Goal: Task Accomplishment & Management: Complete application form

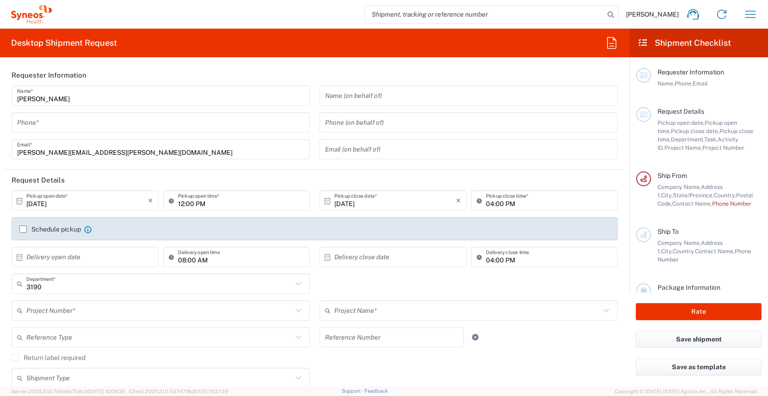
scroll to position [353, 0]
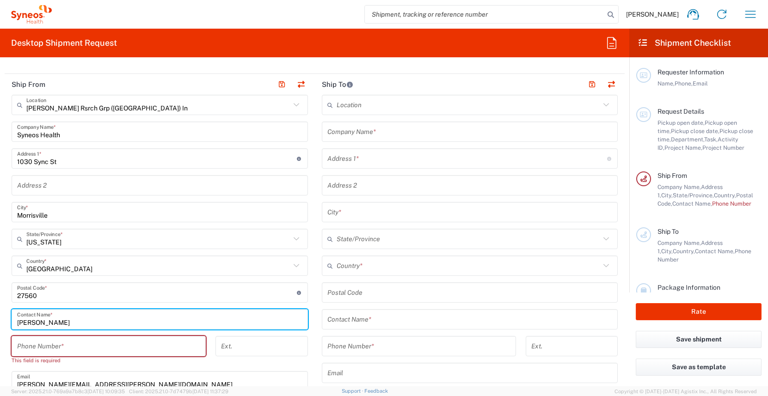
drag, startPoint x: 40, startPoint y: 322, endPoint x: 6, endPoint y: 323, distance: 33.8
click at [6, 323] on main "[PERSON_NAME] Rsrch Grp ([GEOGRAPHIC_DATA]) In Location [PERSON_NAME] Rsrch Grp…" at bounding box center [160, 293] width 310 height 397
type input "[PERSON_NAME]"
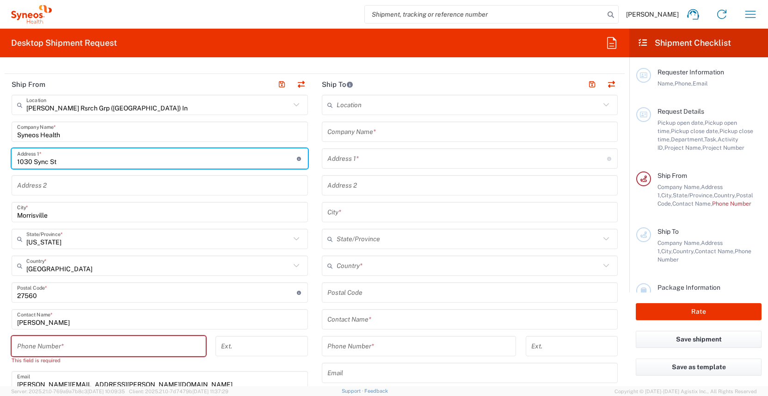
drag, startPoint x: 68, startPoint y: 160, endPoint x: 5, endPoint y: 164, distance: 63.5
click at [5, 164] on main "[PERSON_NAME] Rsrch Grp ([GEOGRAPHIC_DATA]) In Location [PERSON_NAME] Rsrch Grp…" at bounding box center [160, 293] width 310 height 397
type input "[STREET_ADDRESS]"
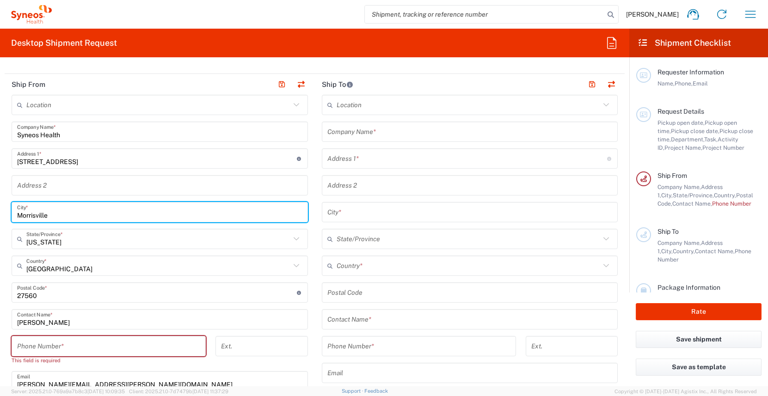
drag, startPoint x: 52, startPoint y: 215, endPoint x: -21, endPoint y: 215, distance: 73.1
click at [0, 215] on html "[PERSON_NAME] Home Shipment estimator Shipment tracking Desktop shipment reques…" at bounding box center [384, 198] width 768 height 396
type input "[PERSON_NAME]"
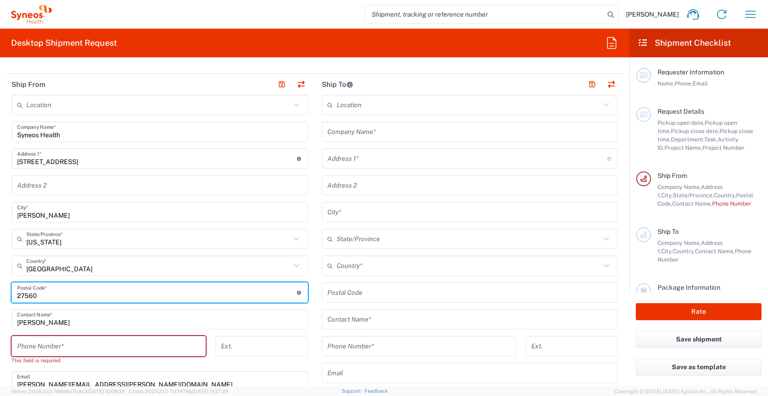
drag, startPoint x: 54, startPoint y: 299, endPoint x: 0, endPoint y: 300, distance: 54.1
click at [0, 300] on form "Requester Information [PERSON_NAME] Name * Phone * [PERSON_NAME][EMAIL_ADDRESS]…" at bounding box center [314, 226] width 629 height 322
type input "02607"
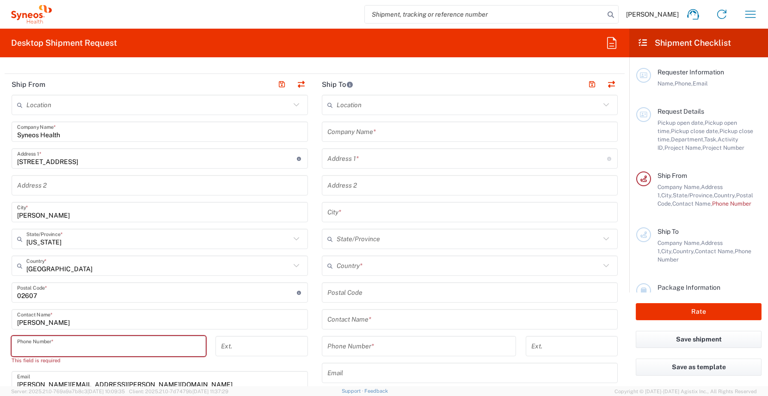
click at [56, 349] on input "tel" at bounding box center [108, 346] width 183 height 16
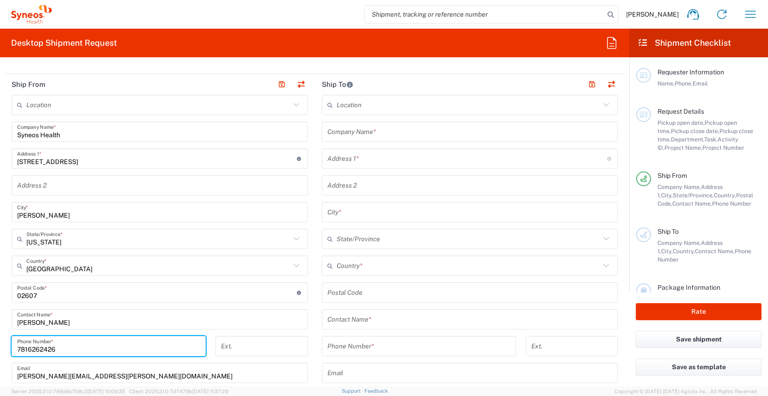
type input "7816262426"
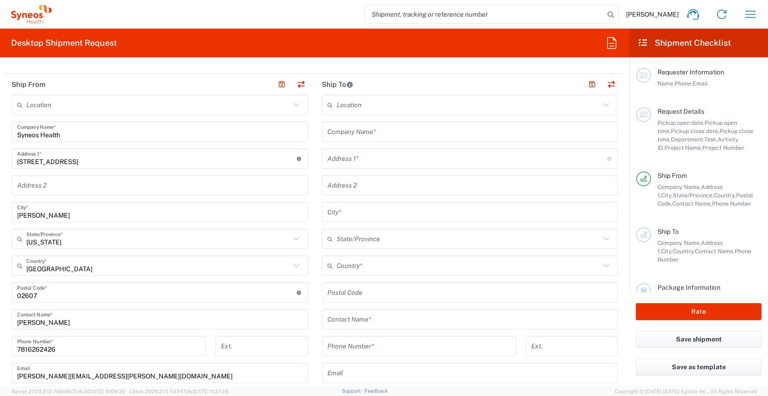
click at [295, 239] on icon at bounding box center [296, 239] width 12 height 12
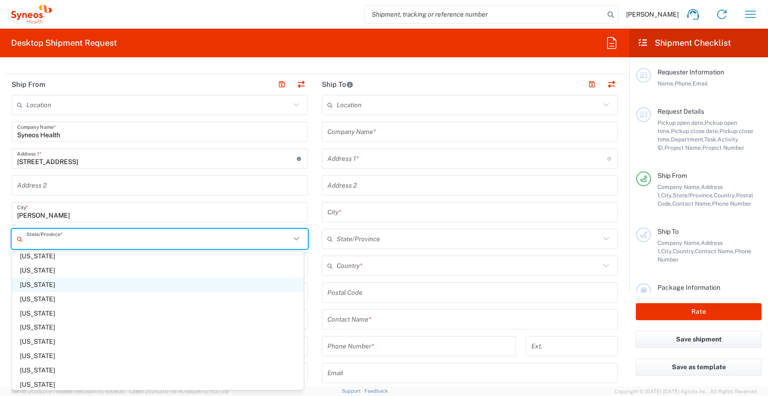
scroll to position [332, 0]
click at [41, 284] on span "[US_STATE]" at bounding box center [158, 286] width 292 height 14
type input "[US_STATE]"
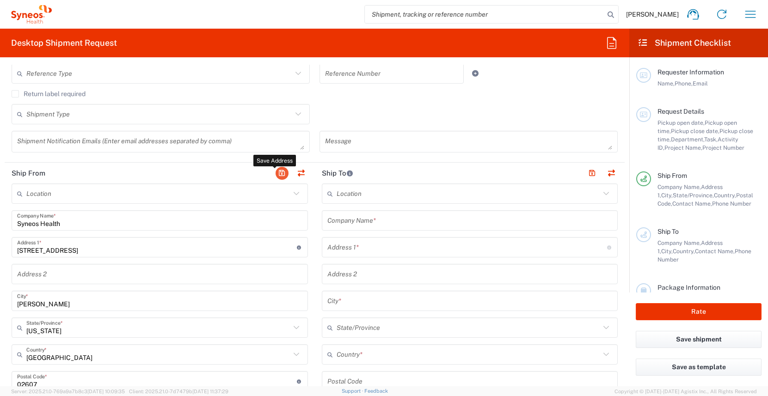
scroll to position [264, 0]
click at [279, 175] on button "button" at bounding box center [282, 172] width 13 height 13
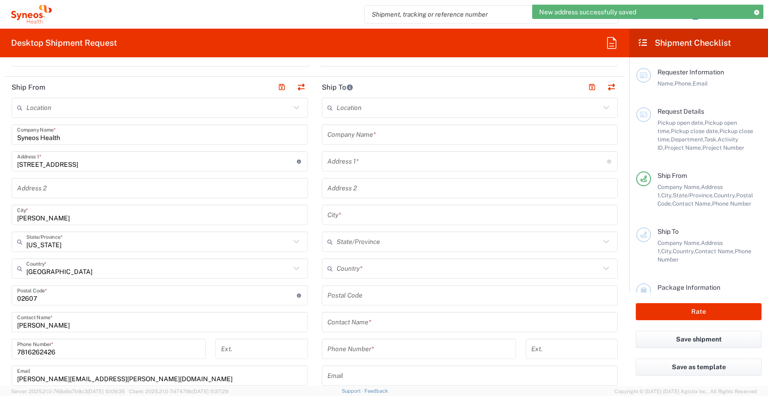
scroll to position [417, 0]
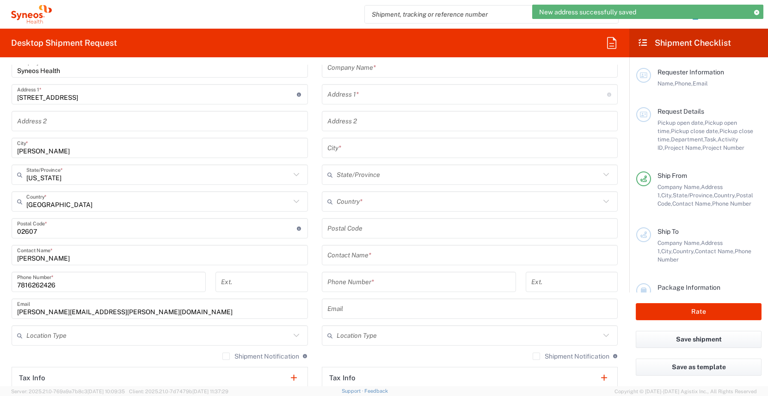
click at [58, 258] on input "[PERSON_NAME]" at bounding box center [159, 255] width 285 height 16
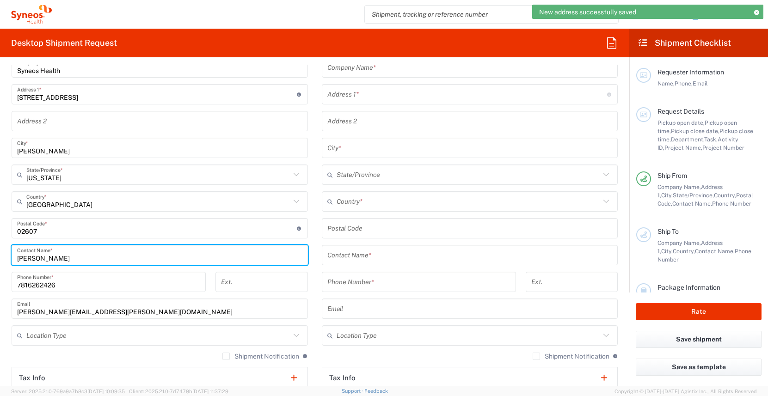
click at [58, 258] on input "[PERSON_NAME]" at bounding box center [159, 255] width 285 height 16
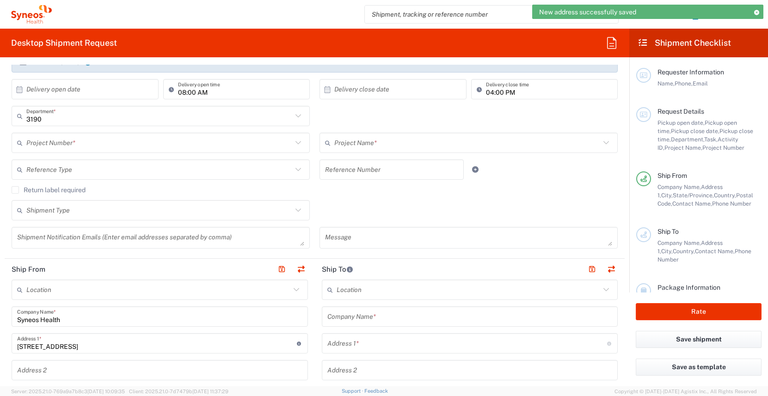
scroll to position [0, 0]
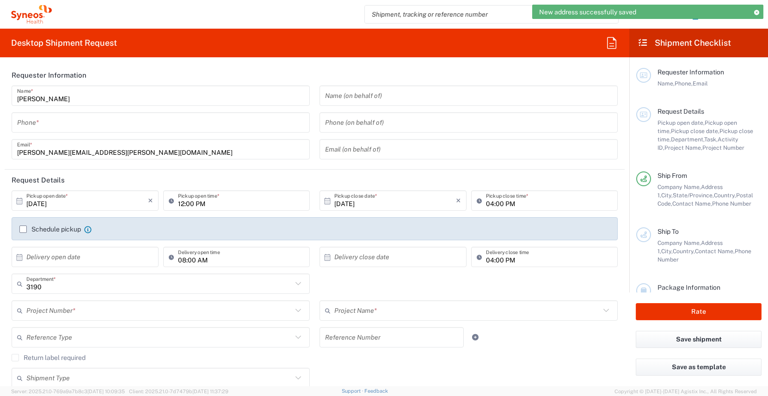
click at [361, 92] on input "text" at bounding box center [468, 96] width 287 height 16
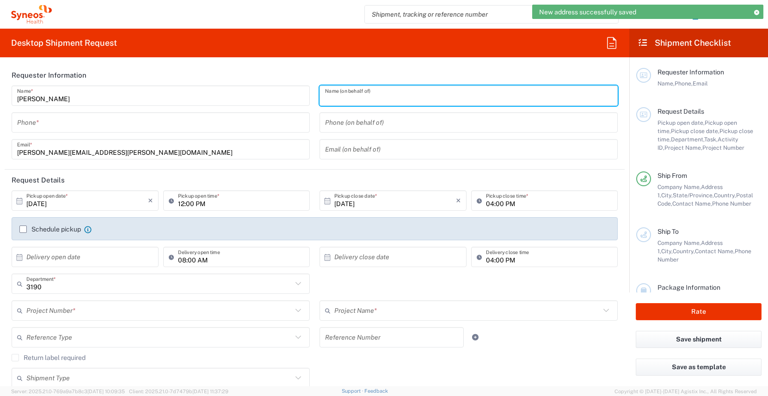
paste input "[PERSON_NAME]"
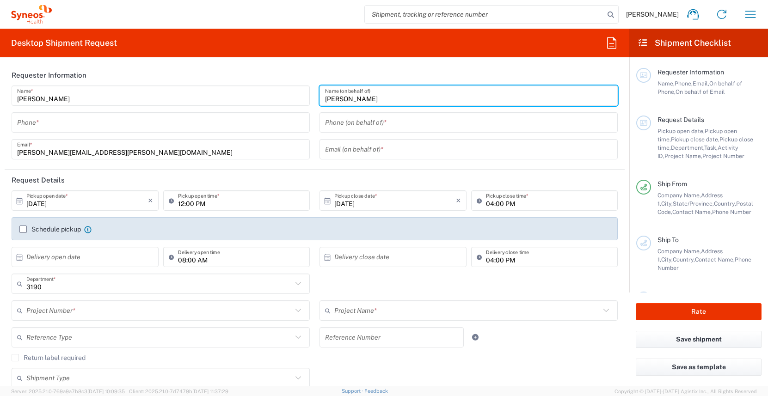
type input "[PERSON_NAME]"
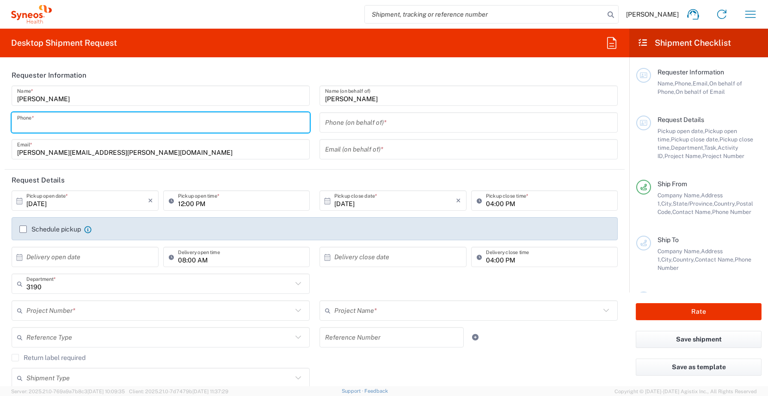
click at [80, 125] on input "tel" at bounding box center [160, 123] width 287 height 16
type input "3035422228"
type input "[PERSON_NAME][EMAIL_ADDRESS][PERSON_NAME][DOMAIN_NAME]"
type input "Suite 111"
type input "[PERSON_NAME]"
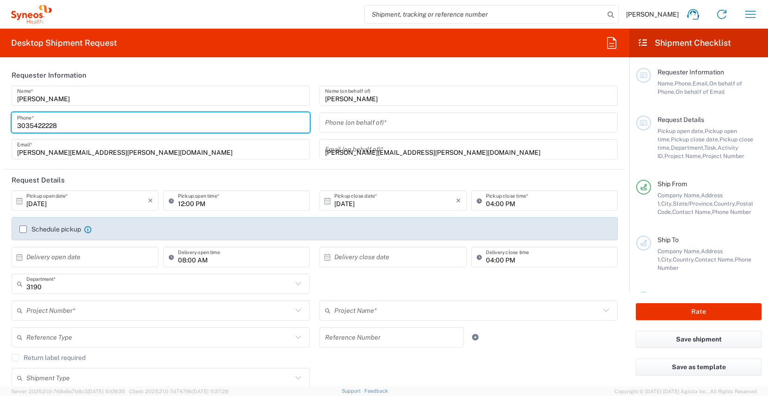
type input "[STREET_ADDRESS][PERSON_NAME]"
type input "Suite 111"
type input "[GEOGRAPHIC_DATA]"
type input "63110"
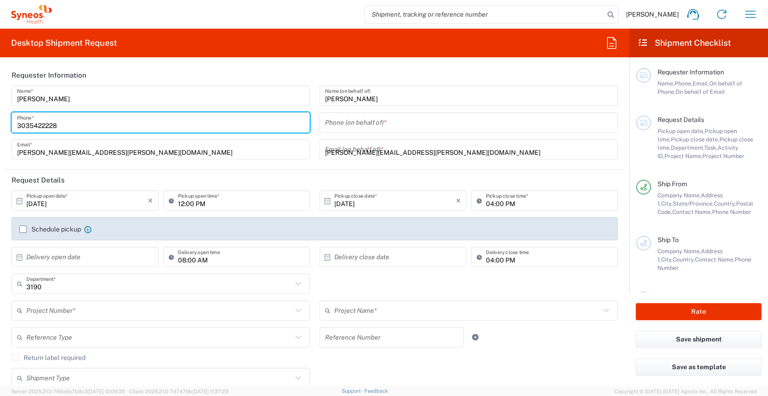
type input "3035422228"
type input "[PERSON_NAME][EMAIL_ADDRESS][PERSON_NAME][DOMAIN_NAME]"
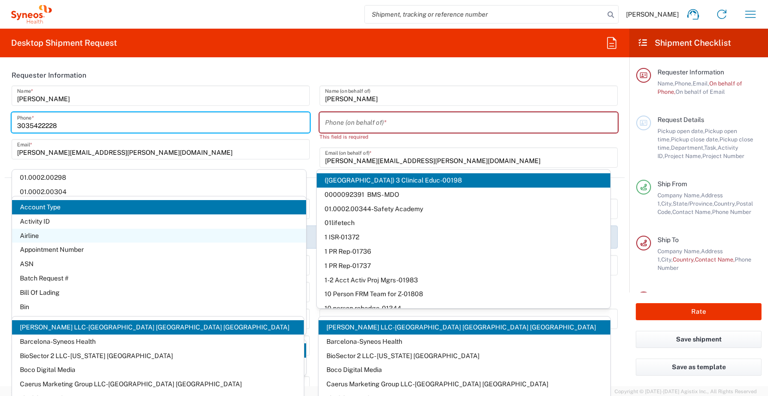
scroll to position [494, 0]
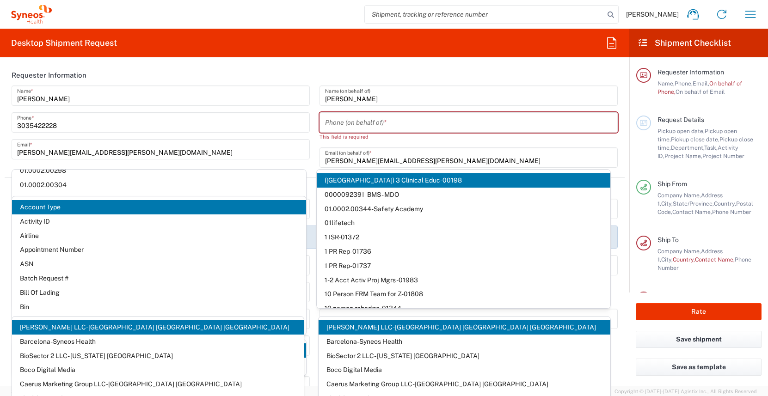
click at [503, 70] on header "Requester Information" at bounding box center [315, 75] width 620 height 21
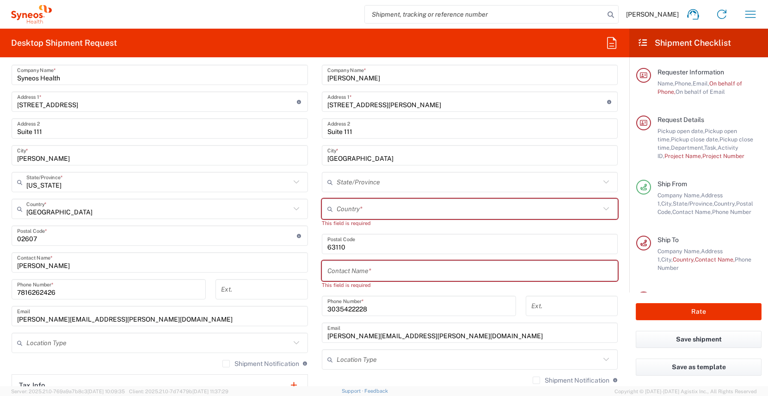
scroll to position [476, 0]
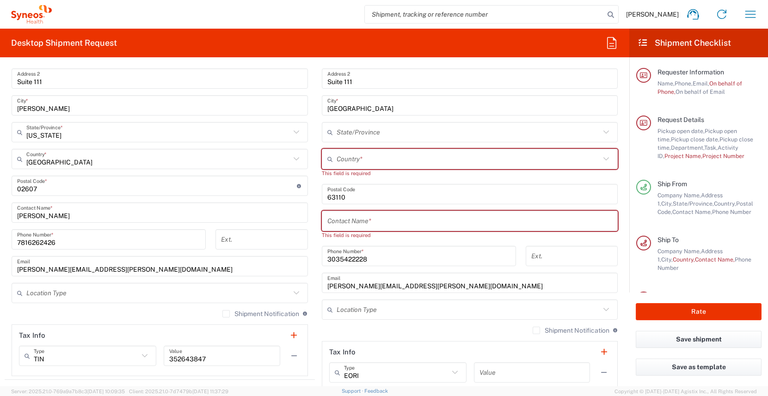
click at [363, 226] on input "text" at bounding box center [469, 221] width 285 height 16
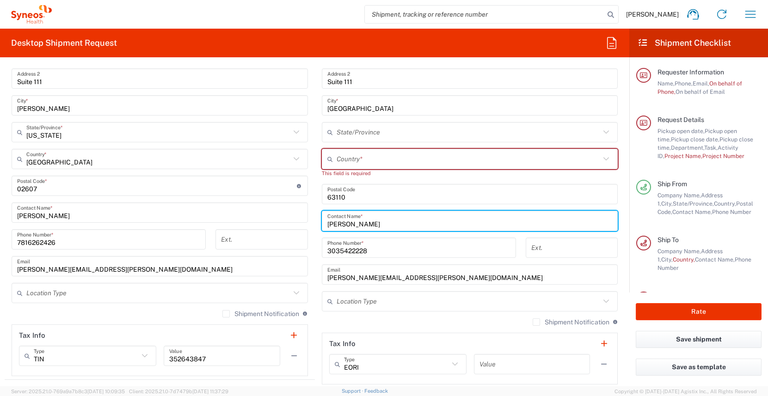
type input "[PERSON_NAME]"
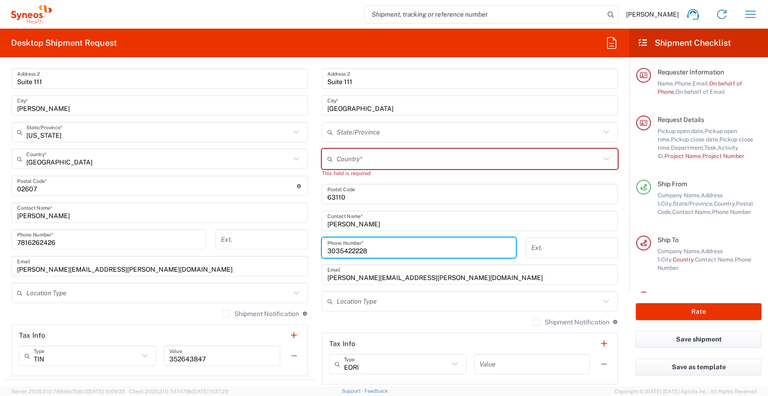
drag, startPoint x: 374, startPoint y: 251, endPoint x: 289, endPoint y: 252, distance: 85.5
click at [289, 252] on div "Ship From Location [PERSON_NAME] LLC-[GEOGRAPHIC_DATA] [GEOGRAPHIC_DATA] [GEOGR…" at bounding box center [315, 177] width 620 height 421
type input "2129324537"
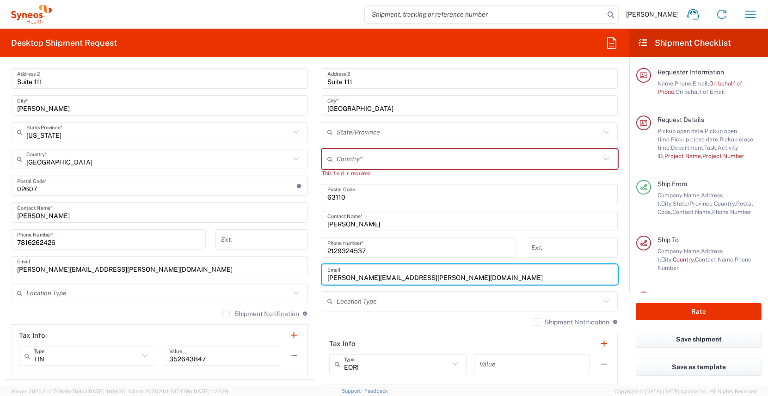
drag, startPoint x: 452, startPoint y: 277, endPoint x: 299, endPoint y: 277, distance: 152.6
click at [299, 277] on div "Ship From Location [PERSON_NAME] LLC-[GEOGRAPHIC_DATA] [GEOGRAPHIC_DATA] [GEOGR…" at bounding box center [315, 177] width 620 height 421
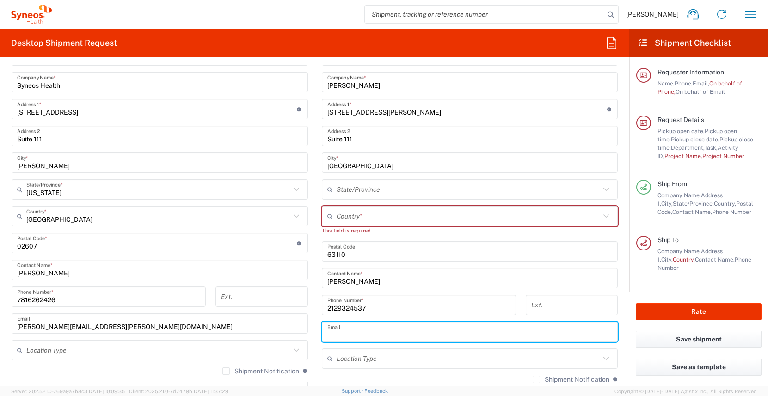
click at [603, 215] on icon at bounding box center [606, 216] width 6 height 3
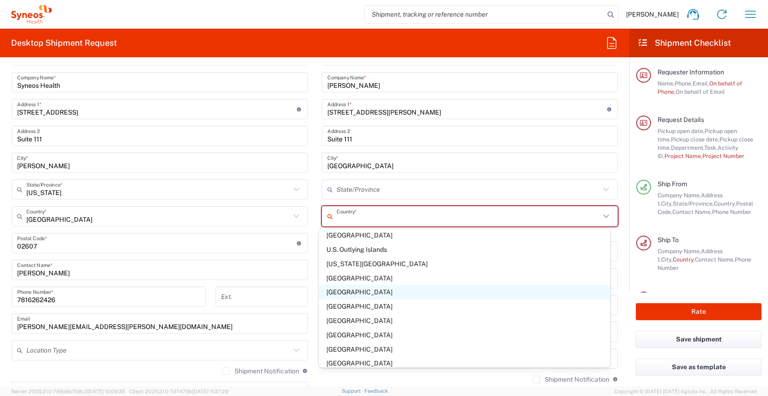
scroll to position [3281, 0]
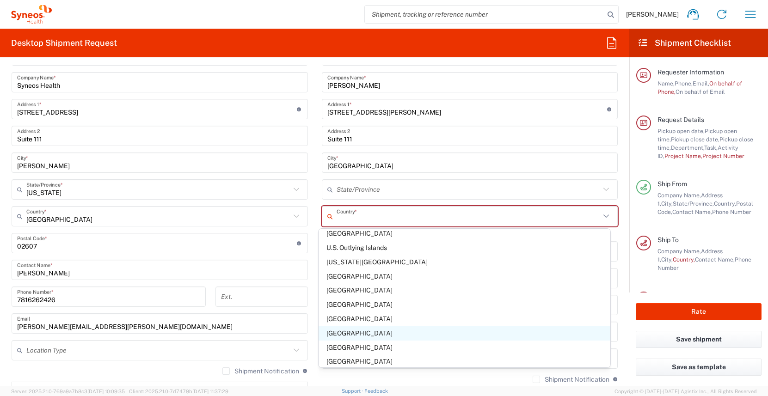
click at [353, 330] on span "[GEOGRAPHIC_DATA]" at bounding box center [465, 333] width 292 height 14
type input "[GEOGRAPHIC_DATA]"
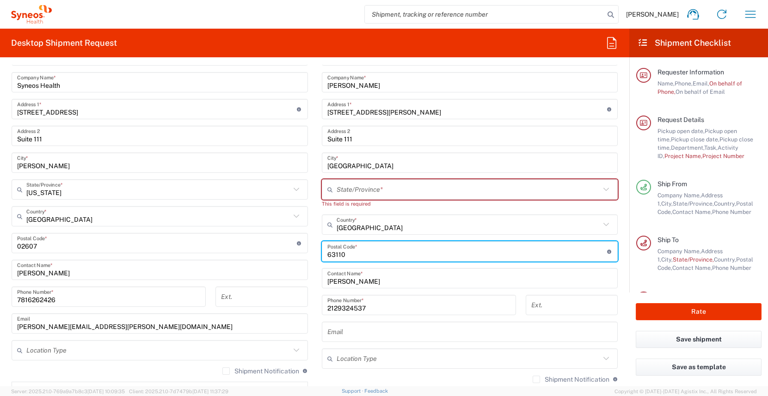
drag, startPoint x: 344, startPoint y: 253, endPoint x: 305, endPoint y: 253, distance: 38.8
click at [305, 253] on div "Ship From Location [PERSON_NAME] LLC-[GEOGRAPHIC_DATA] [GEOGRAPHIC_DATA] [GEOGR…" at bounding box center [315, 235] width 620 height 421
type input "10032"
click at [600, 190] on icon at bounding box center [606, 190] width 12 height 12
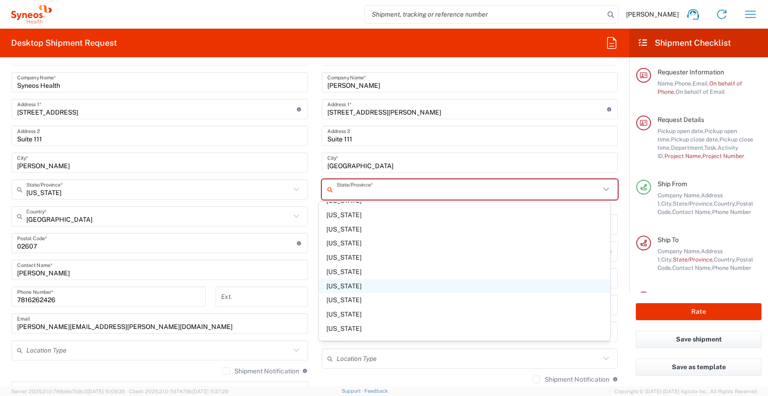
scroll to position [440, 0]
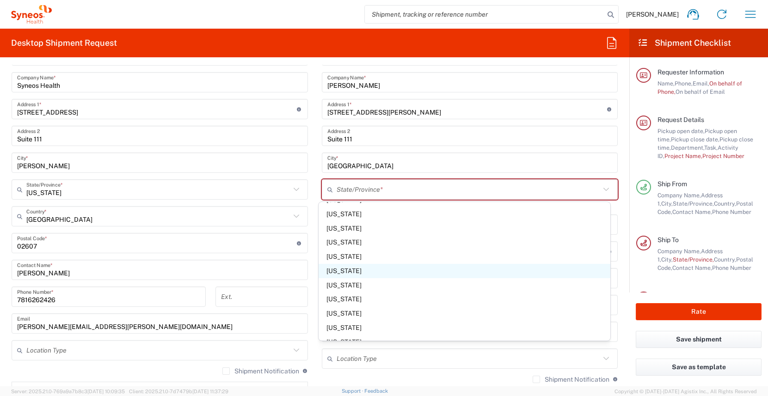
click at [343, 267] on span "[US_STATE]" at bounding box center [465, 271] width 292 height 14
type input "[US_STATE]"
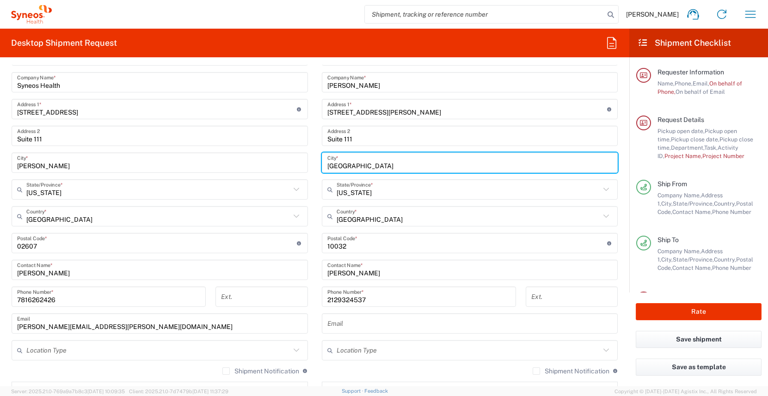
drag, startPoint x: 353, startPoint y: 166, endPoint x: 292, endPoint y: 171, distance: 61.2
click at [292, 171] on div "Ship From Location [PERSON_NAME] LLC-[GEOGRAPHIC_DATA] [GEOGRAPHIC_DATA] [GEOGR…" at bounding box center [315, 231] width 620 height 413
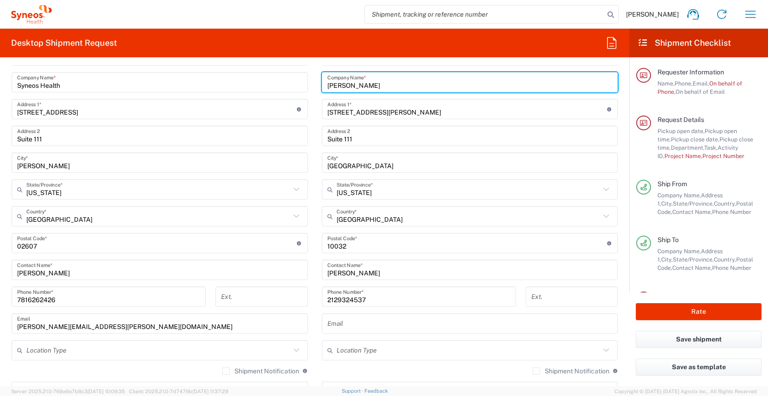
drag, startPoint x: 363, startPoint y: 86, endPoint x: 302, endPoint y: 82, distance: 61.6
click at [302, 82] on div "Ship From Location [PERSON_NAME] LLC-[GEOGRAPHIC_DATA] [GEOGRAPHIC_DATA] [GEOGR…" at bounding box center [315, 231] width 620 height 413
type input "[GEOGRAPHIC_DATA] - Dept of Cardiology"
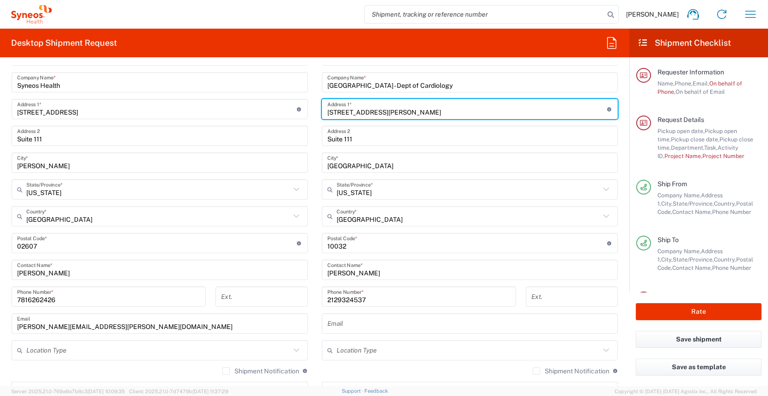
drag, startPoint x: 391, startPoint y: 114, endPoint x: 294, endPoint y: 114, distance: 96.6
click at [294, 114] on div "Ship From Location [PERSON_NAME] LLC-[GEOGRAPHIC_DATA] [GEOGRAPHIC_DATA] [GEOGR…" at bounding box center [315, 231] width 620 height 413
type input "[STREET_ADDRESS]"
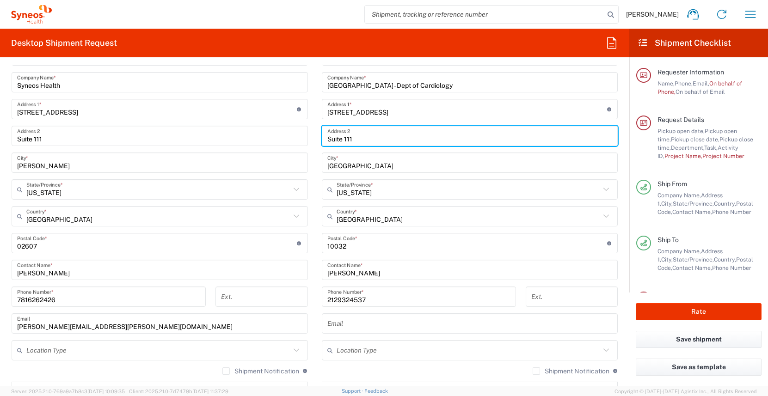
drag, startPoint x: 353, startPoint y: 138, endPoint x: 302, endPoint y: 138, distance: 50.9
click at [302, 138] on div "Ship From Location [PERSON_NAME] LLC-[GEOGRAPHIC_DATA] [GEOGRAPHIC_DATA] [GEOGR…" at bounding box center [315, 231] width 620 height 413
type input "2nd Floor"
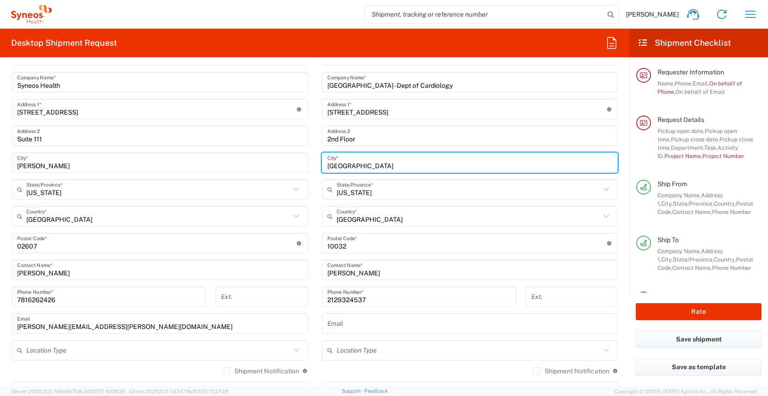
drag, startPoint x: 359, startPoint y: 168, endPoint x: 320, endPoint y: 166, distance: 38.4
click at [322, 166] on div "[GEOGRAPHIC_DATA] *" at bounding box center [470, 163] width 296 height 20
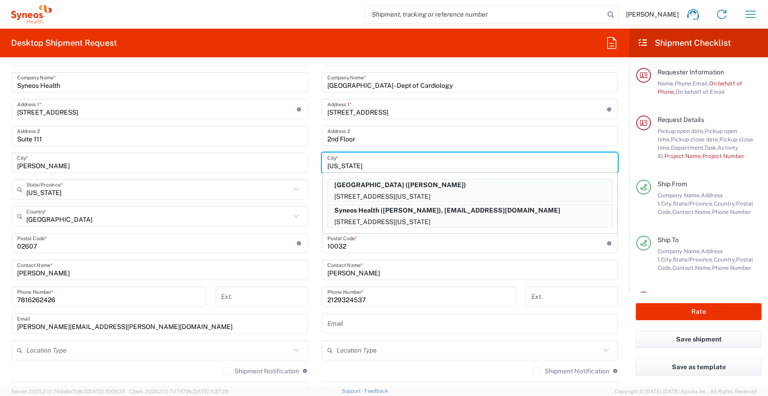
type input "[US_STATE]"
click at [558, 268] on input "[PERSON_NAME]" at bounding box center [469, 270] width 285 height 16
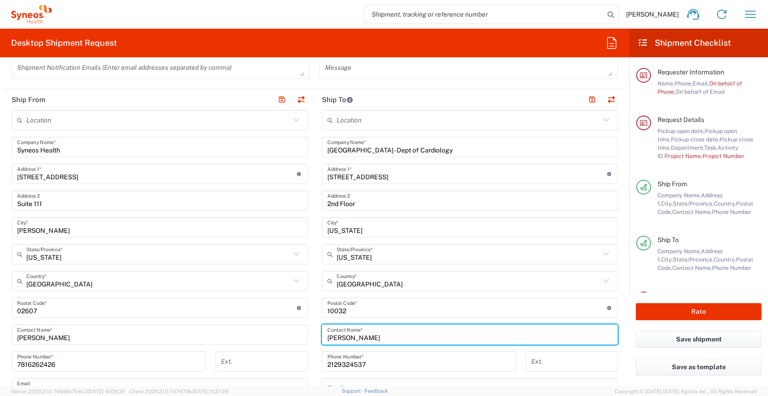
scroll to position [350, 0]
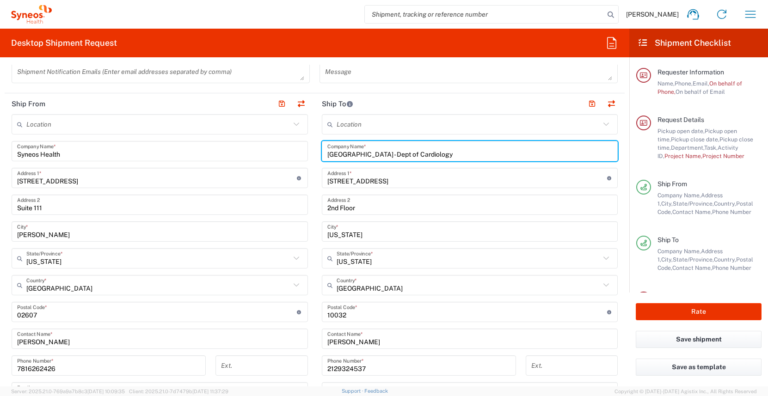
drag, startPoint x: 496, startPoint y: 151, endPoint x: 314, endPoint y: 151, distance: 181.7
click at [315, 151] on main "Location [PERSON_NAME] LLC-[GEOGRAPHIC_DATA] [GEOGRAPHIC_DATA] [GEOGRAPHIC_DATA…" at bounding box center [470, 308] width 310 height 388
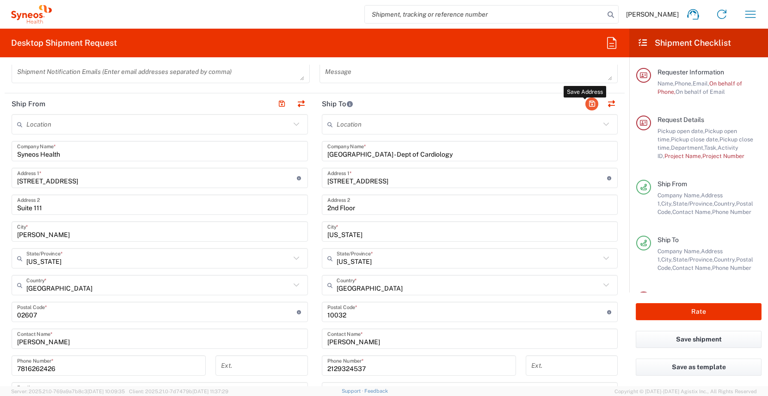
click at [585, 104] on button "button" at bounding box center [591, 104] width 13 height 13
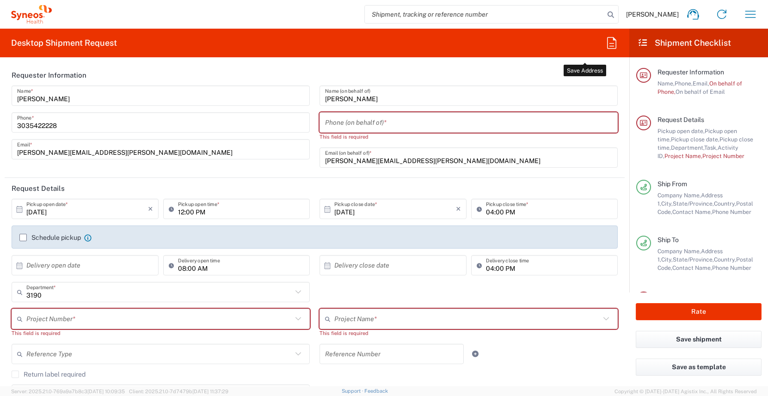
scroll to position [529, 0]
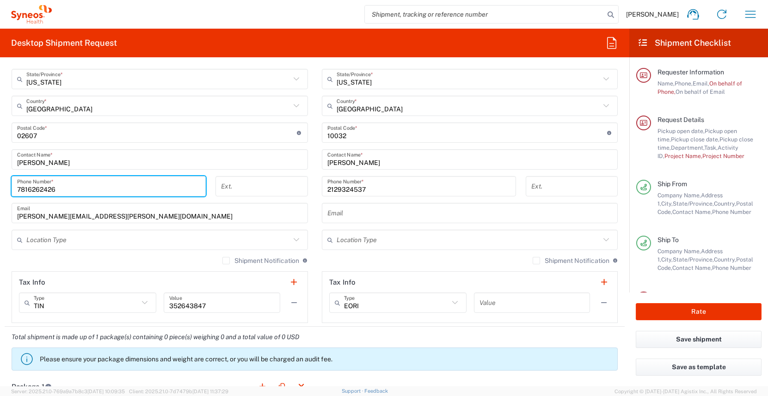
drag, startPoint x: 59, startPoint y: 192, endPoint x: -22, endPoint y: 184, distance: 81.3
click at [0, 184] on html "[PERSON_NAME] Home Shipment estimator Shipment tracking Desktop shipment reques…" at bounding box center [384, 198] width 768 height 396
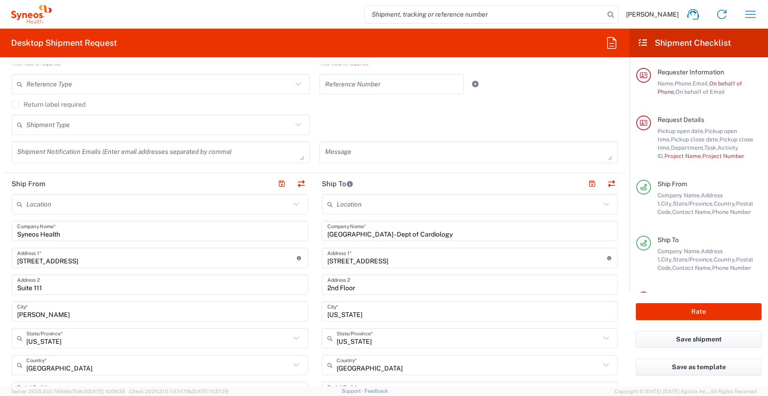
scroll to position [0, 0]
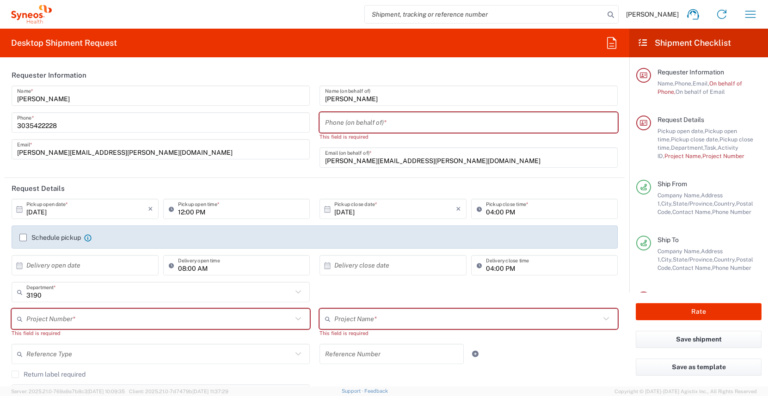
click at [372, 125] on input "tel" at bounding box center [468, 123] width 287 height 16
paste input "7816262426"
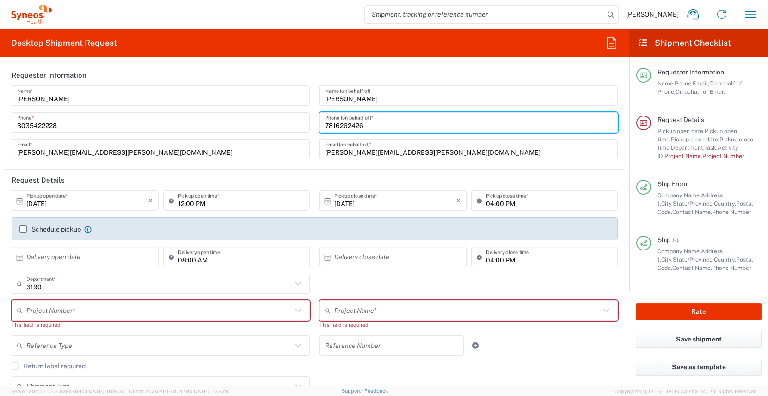
type input "7816262426"
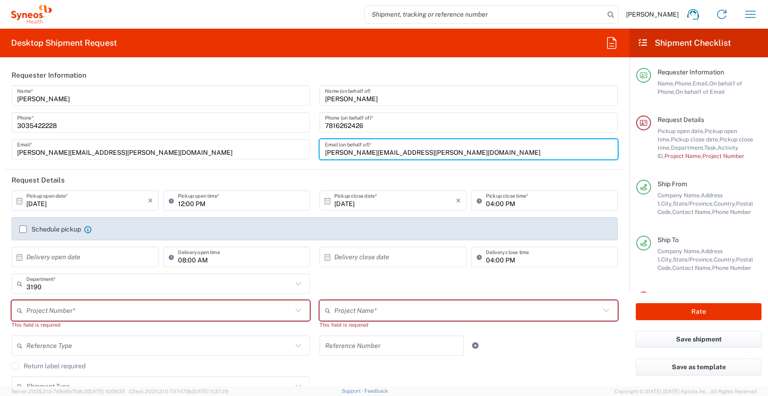
drag, startPoint x: 359, startPoint y: 152, endPoint x: 313, endPoint y: 152, distance: 46.2
click at [315, 152] on div "[PERSON_NAME] Name (on behalf of) [PHONE_NUMBER] Phone (on behalf of) * [PERSON…" at bounding box center [469, 126] width 308 height 80
type input "[PERSON_NAME][EMAIL_ADDRESS][DOMAIN_NAME]"
click at [111, 313] on input "text" at bounding box center [159, 311] width 266 height 16
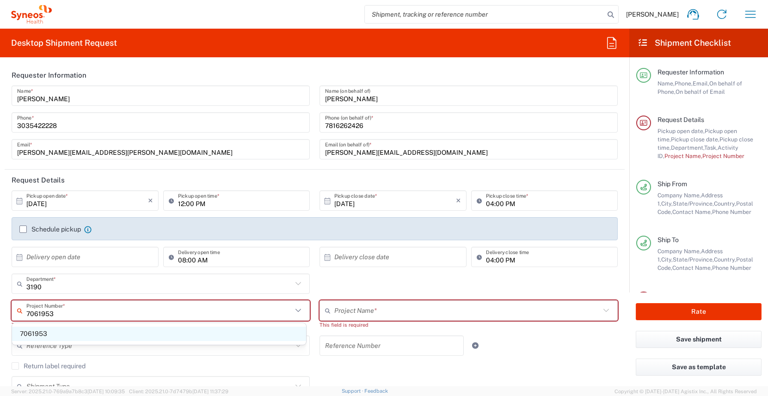
type input "7061953"
click at [43, 336] on span "7061953" at bounding box center [159, 334] width 294 height 14
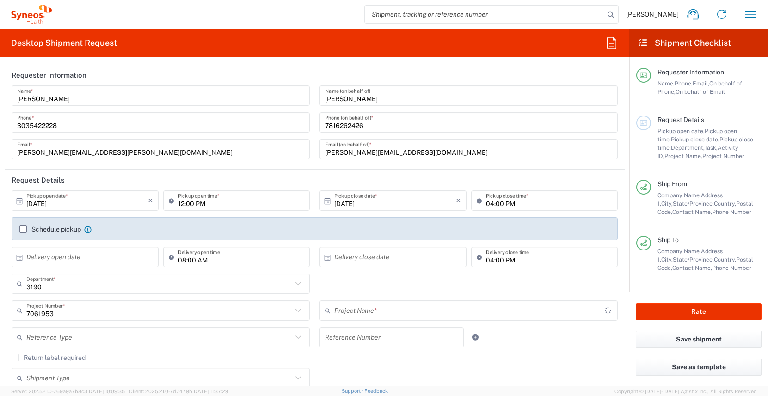
type input "802-ALX-002"
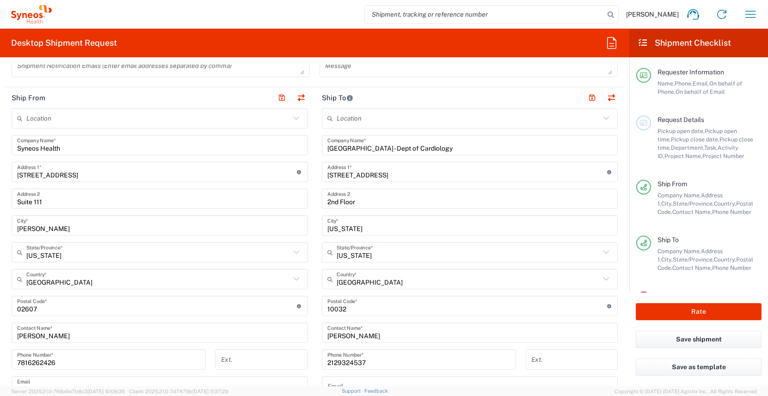
scroll to position [340, 0]
drag, startPoint x: 62, startPoint y: 201, endPoint x: 54, endPoint y: 201, distance: 7.9
click at [62, 201] on input "Suite 111" at bounding box center [159, 198] width 285 height 16
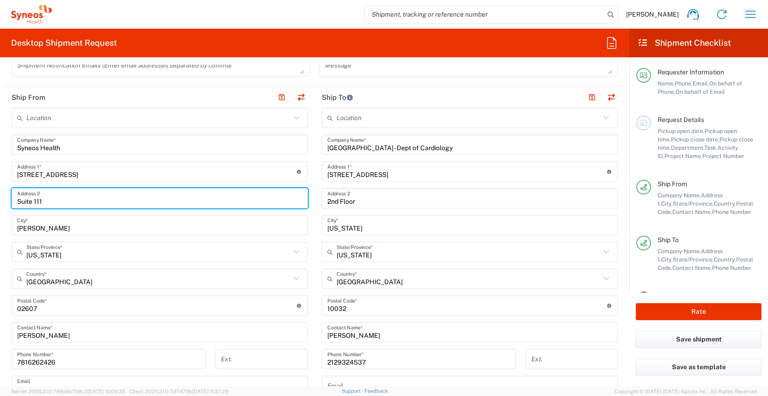
drag, startPoint x: 50, startPoint y: 201, endPoint x: -24, endPoint y: 203, distance: 74.0
click at [0, 203] on html "[PERSON_NAME] Home Shipment estimator Shipment tracking Desktop shipment reques…" at bounding box center [384, 198] width 768 height 396
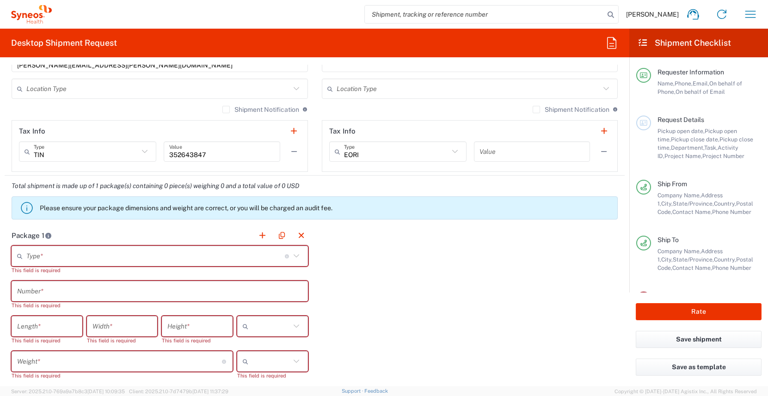
scroll to position [675, 0]
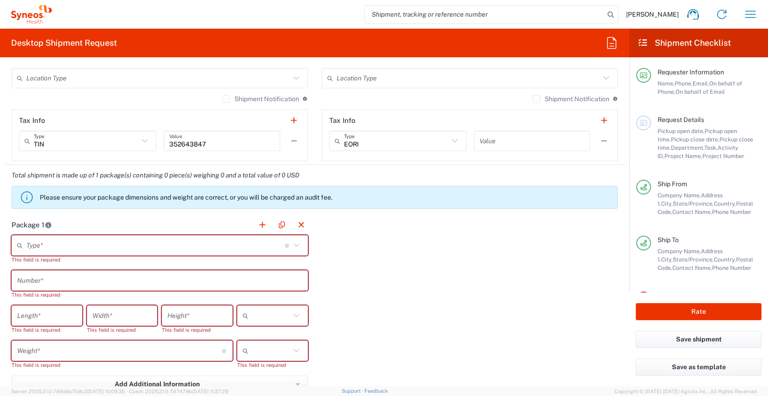
click at [203, 248] on input "text" at bounding box center [155, 246] width 258 height 16
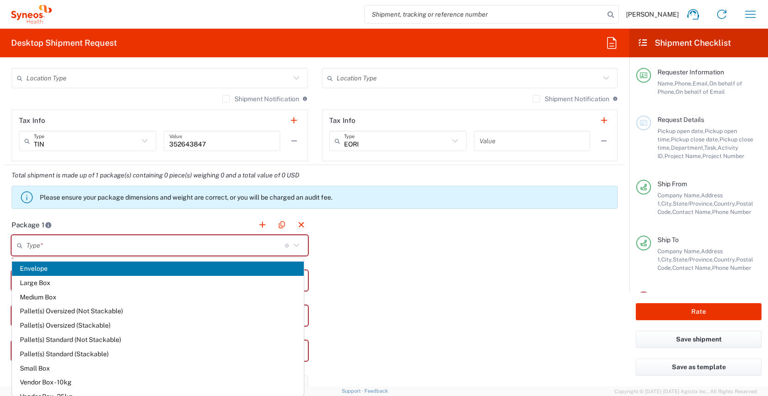
click at [129, 273] on span "Envelope" at bounding box center [158, 269] width 292 height 14
type input "Envelope"
type input "1"
type input "9.5"
type input "12.5"
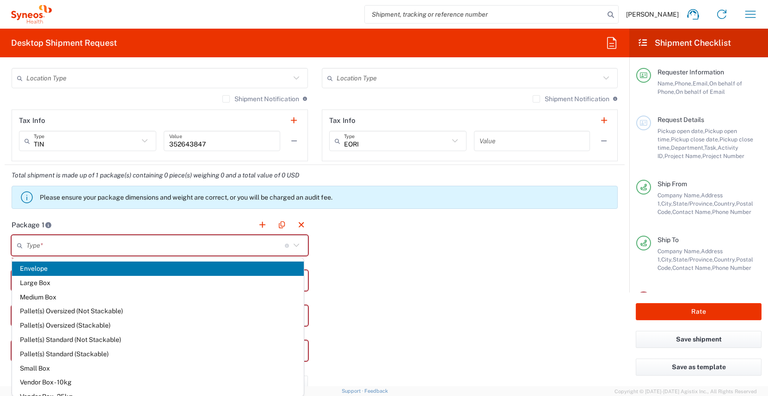
type input "0.25"
type input "in"
type input "0.45"
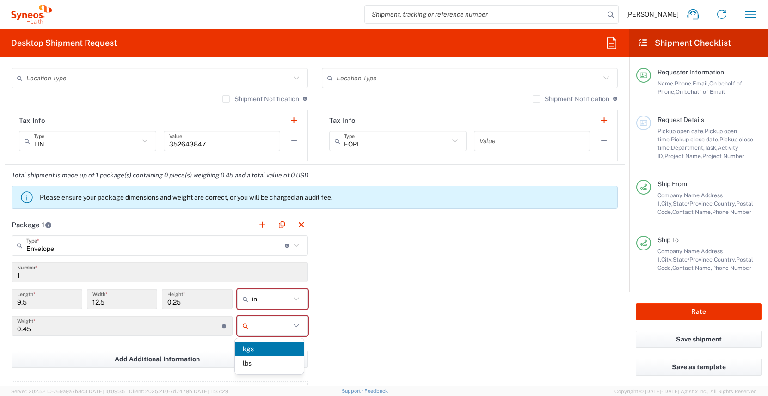
click at [264, 320] on input "text" at bounding box center [271, 326] width 38 height 15
click at [263, 364] on span "lbs" at bounding box center [269, 363] width 69 height 14
type input "lbs"
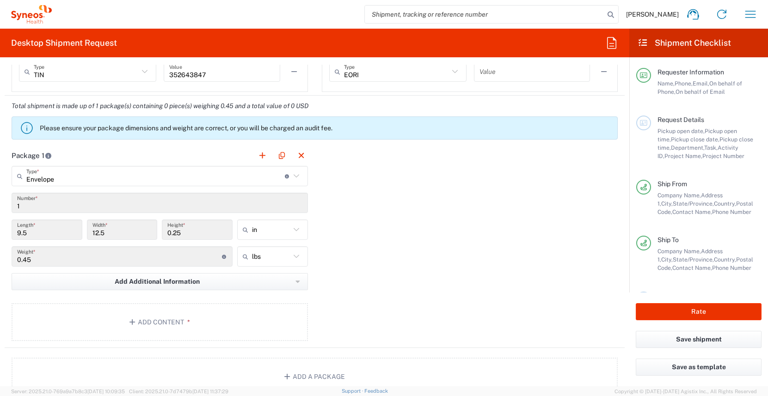
scroll to position [796, 0]
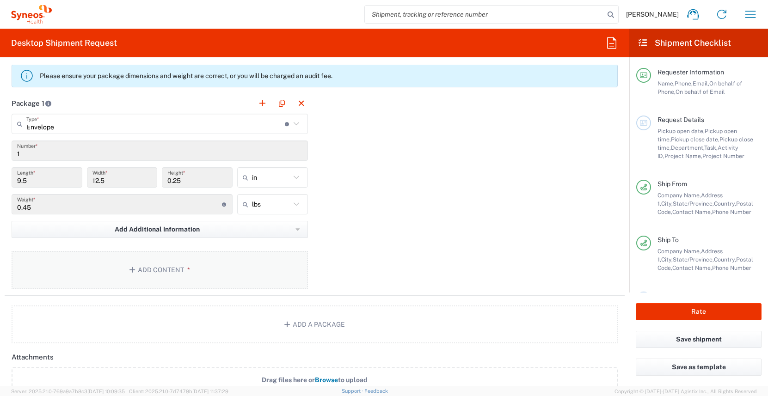
click at [224, 272] on button "Add Content *" at bounding box center [160, 270] width 296 height 38
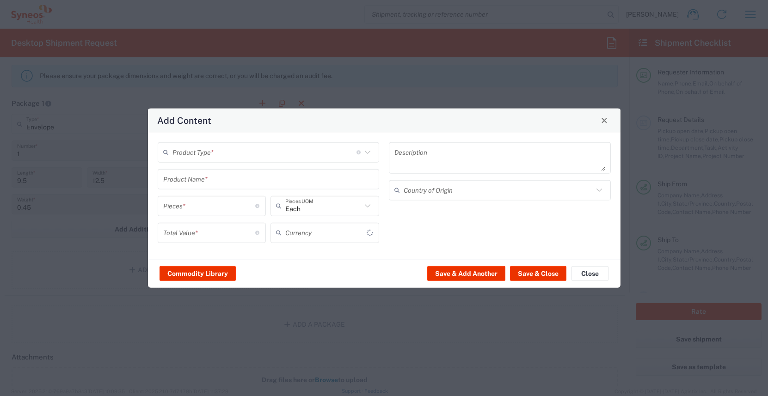
type input "US Dollar"
click at [213, 150] on input "text" at bounding box center [264, 152] width 184 height 16
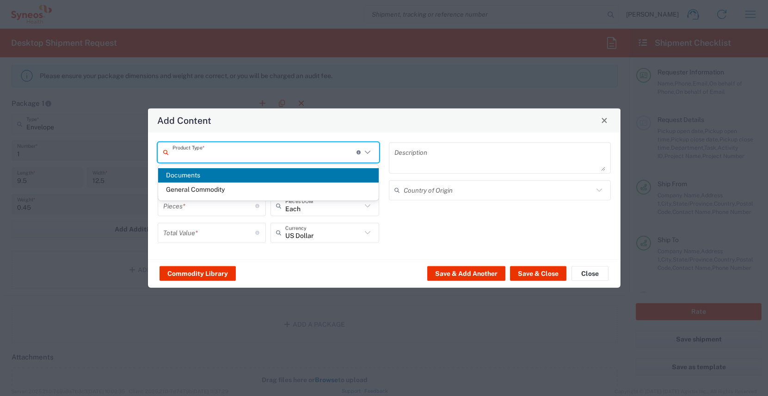
click at [209, 174] on span "Documents" at bounding box center [268, 175] width 221 height 14
type input "Documents"
type input "1"
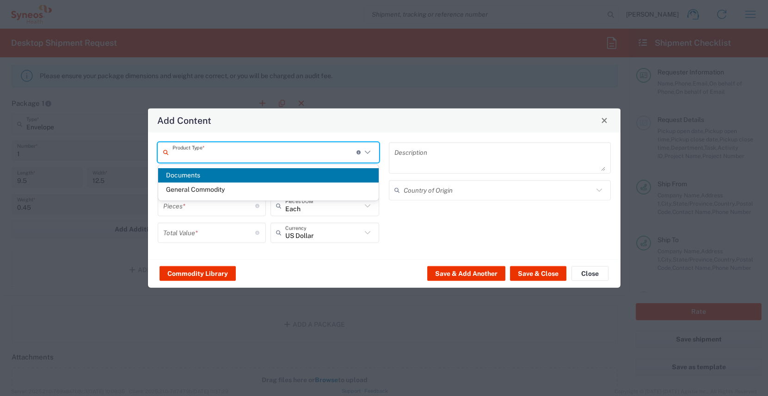
type textarea "Documents"
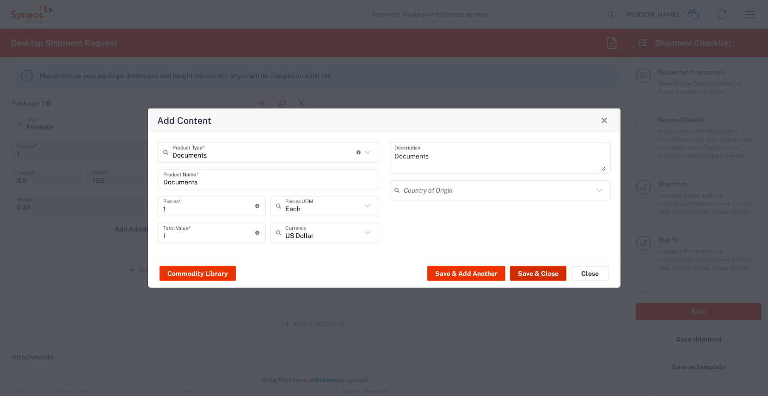
click at [537, 271] on button "Save & Close" at bounding box center [538, 273] width 56 height 15
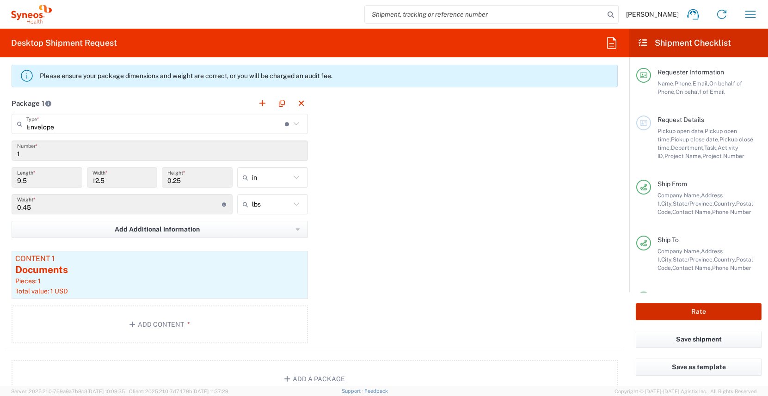
click at [701, 311] on button "Rate" at bounding box center [699, 311] width 126 height 17
type input "3190"
type input "7061953"
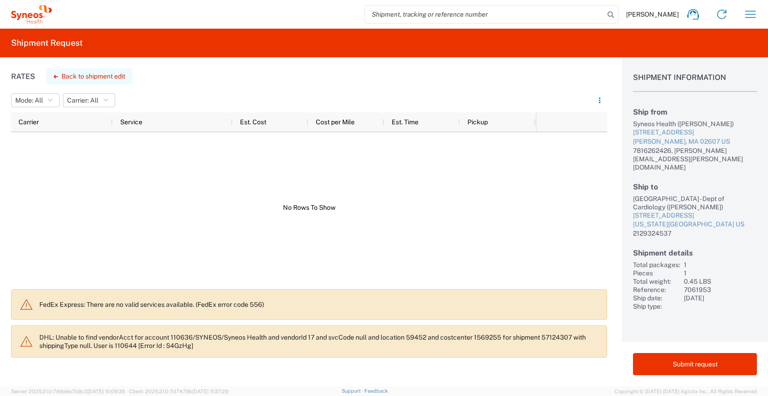
click at [95, 78] on button "Back to shipment edit" at bounding box center [89, 76] width 86 height 16
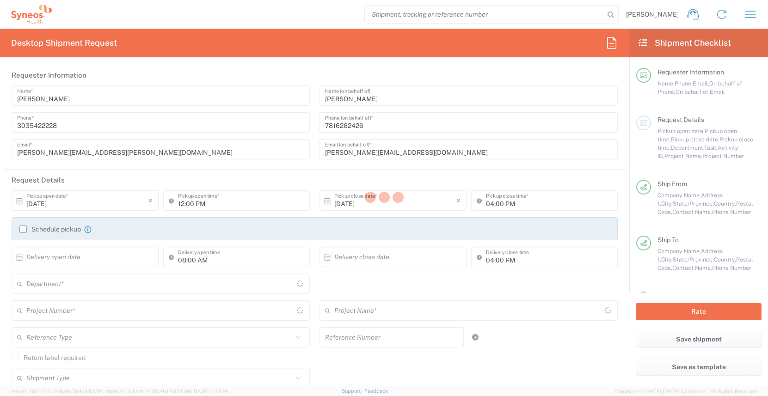
type input "[US_STATE]"
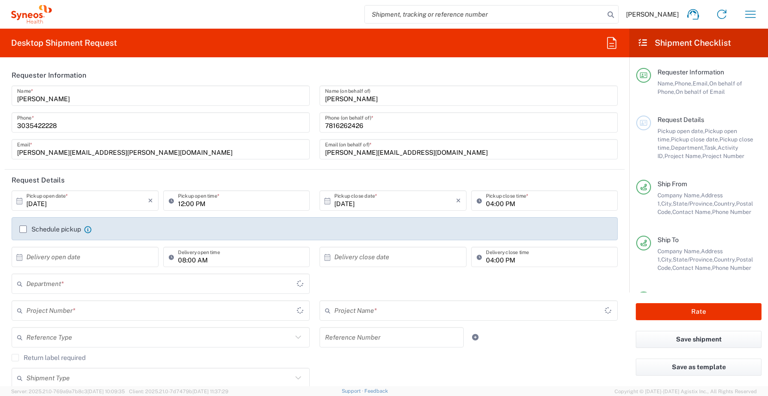
type input "Envelope"
type input "7061953"
type input "802-ALX-002"
type input "3190"
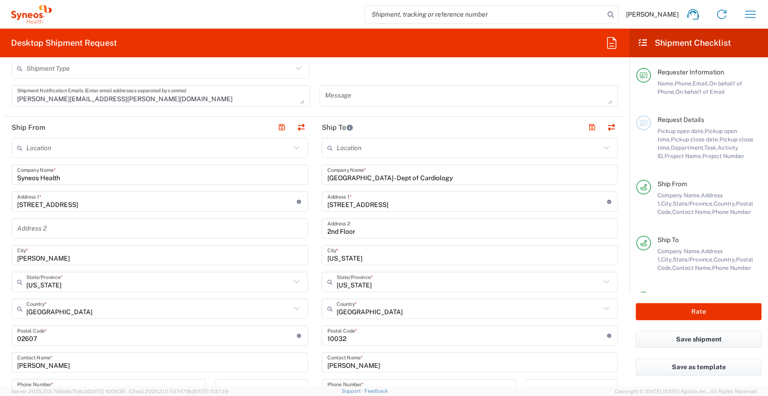
scroll to position [314, 0]
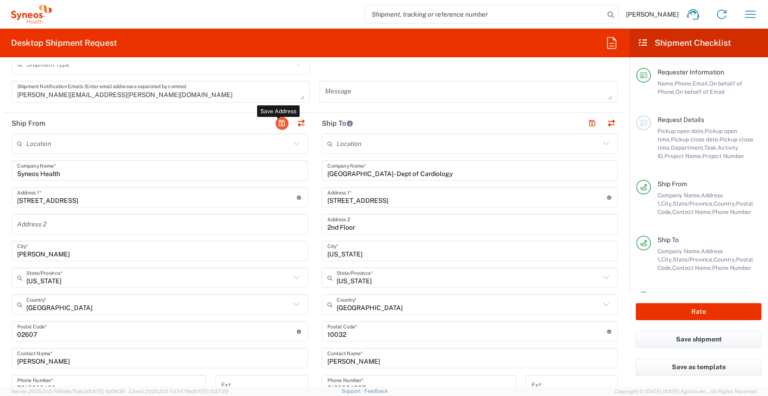
click at [278, 126] on button "button" at bounding box center [282, 123] width 13 height 13
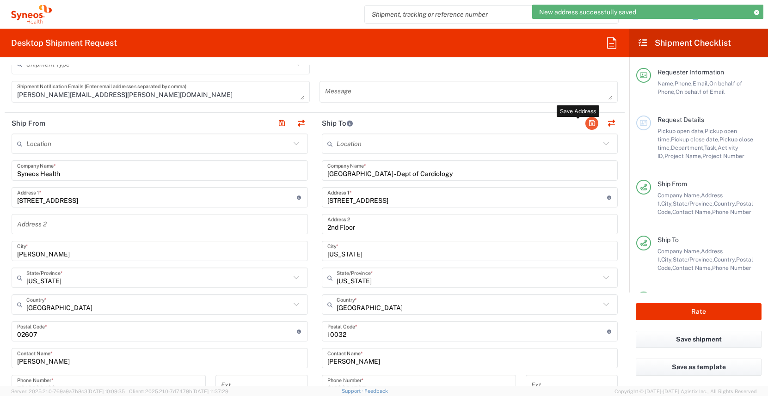
click at [585, 122] on button "button" at bounding box center [591, 123] width 13 height 13
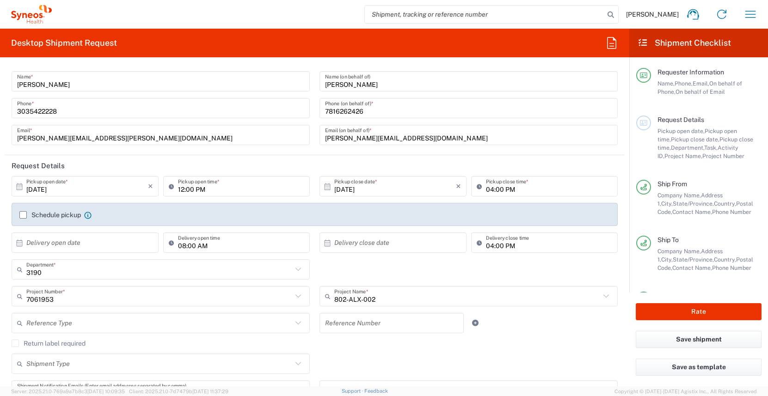
scroll to position [0, 0]
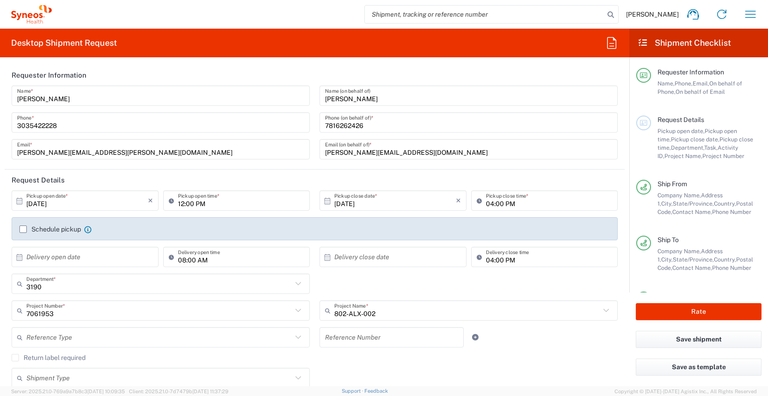
click at [142, 200] on input "[DATE]" at bounding box center [87, 201] width 122 height 16
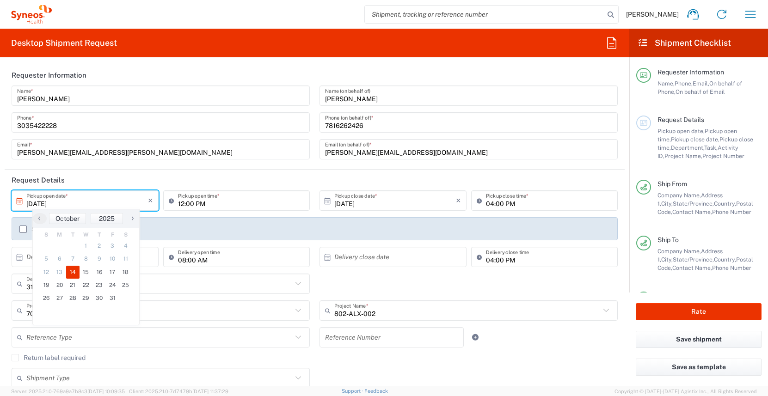
click at [385, 203] on input "[DATE]" at bounding box center [395, 201] width 122 height 16
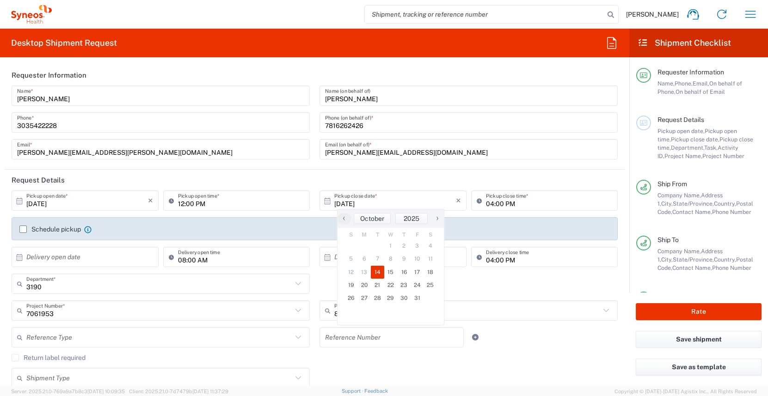
click at [673, 301] on div "Rate" at bounding box center [698, 312] width 139 height 38
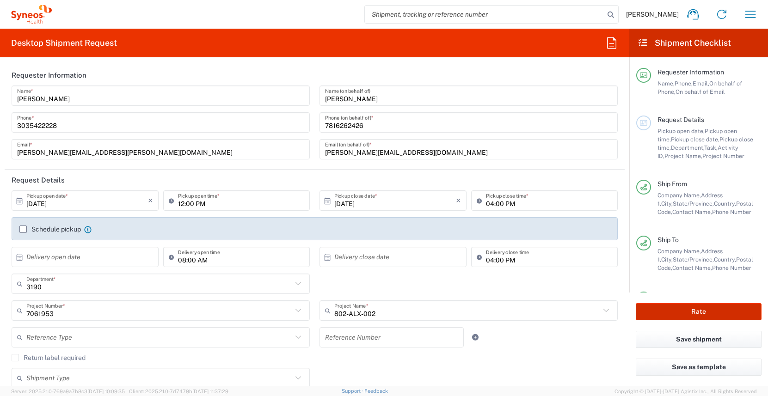
click at [701, 312] on button "Rate" at bounding box center [699, 311] width 126 height 17
